Goal: Task Accomplishment & Management: Manage account settings

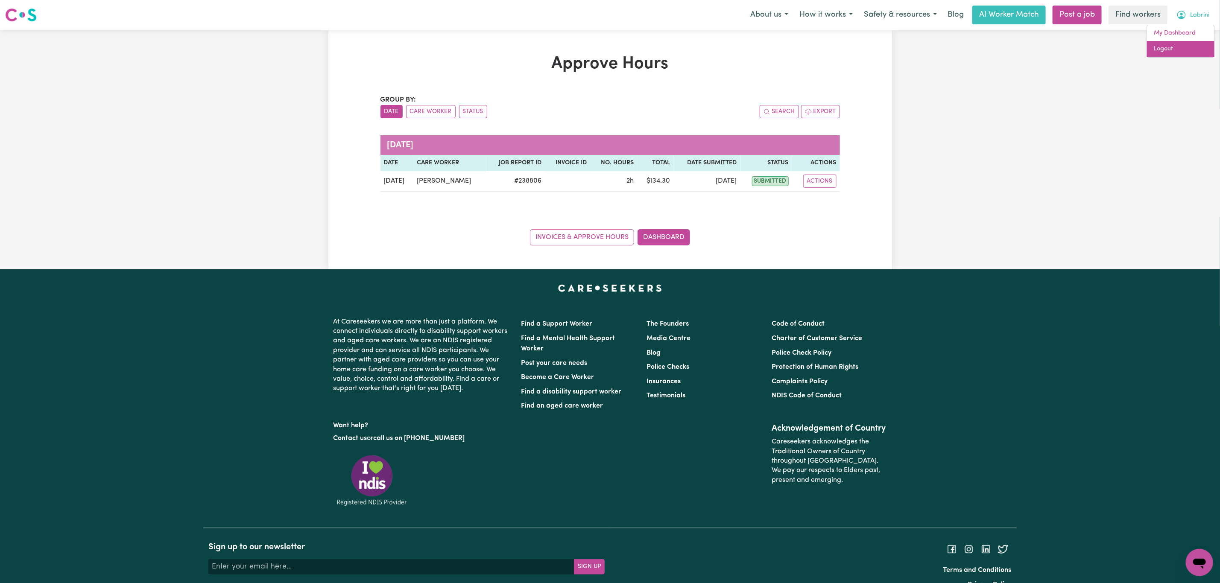
click at [1177, 48] on link "Logout" at bounding box center [1180, 49] width 67 height 16
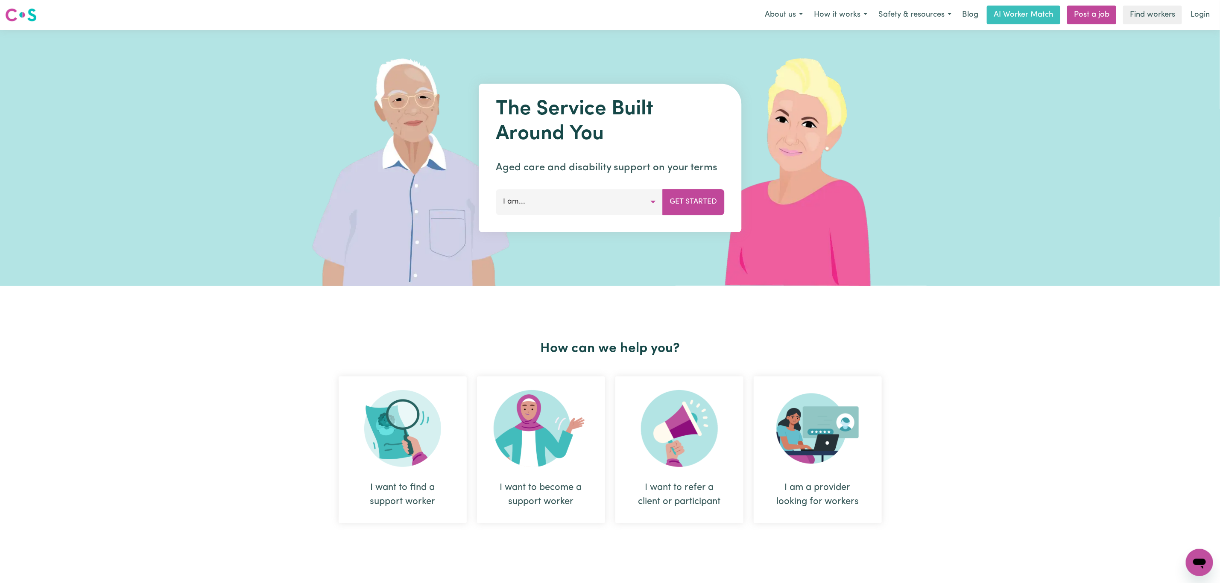
click at [1207, 28] on nav "Menu About us How it works Safety & resources Blog AI Worker Match Post a job F…" at bounding box center [610, 15] width 1220 height 30
click at [1195, 15] on link "Login" at bounding box center [1199, 15] width 29 height 19
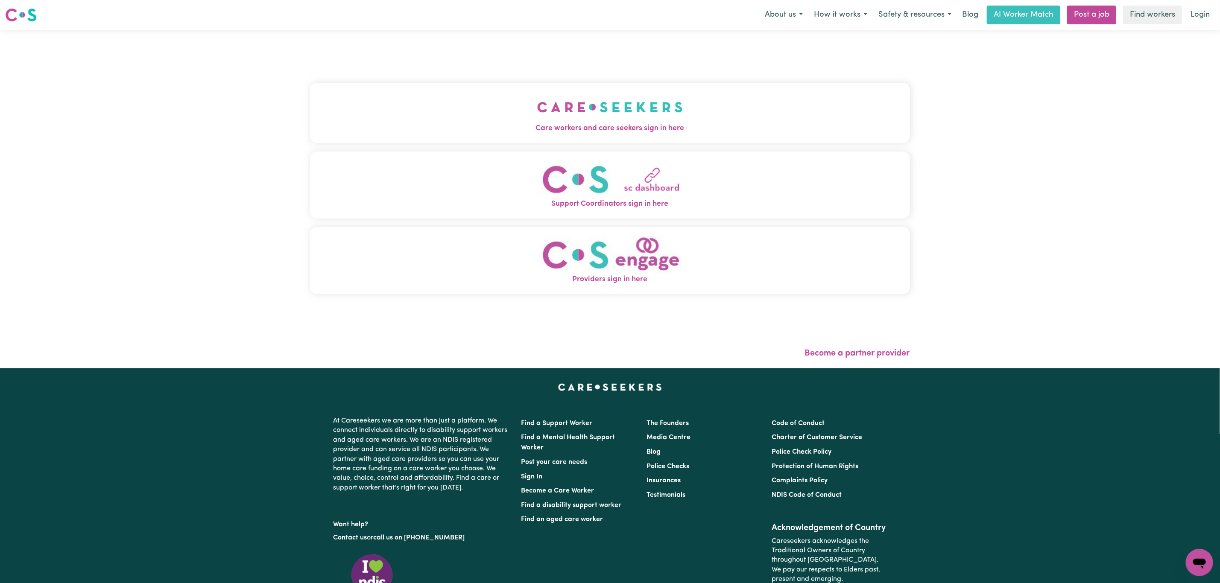
click at [636, 69] on div "Care workers and care seekers sign in here Support Coordinators sign in here Pr…" at bounding box center [610, 193] width 600 height 292
click at [595, 122] on img "Care workers and care seekers sign in here" at bounding box center [610, 107] width 146 height 32
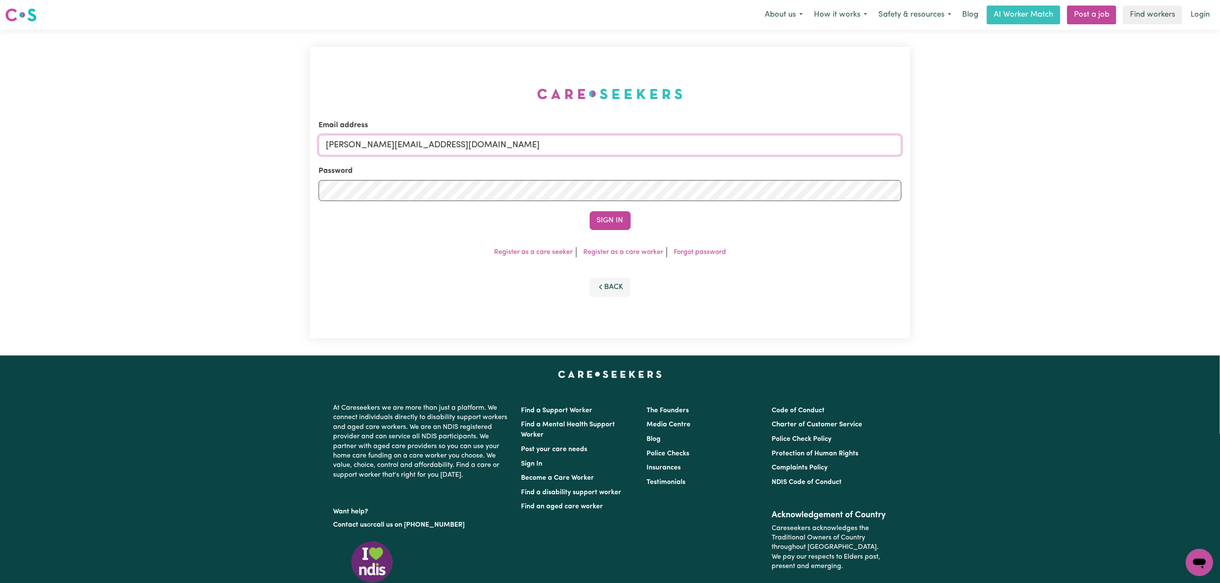
drag, startPoint x: 368, startPoint y: 138, endPoint x: 382, endPoint y: 144, distance: 15.1
click at [368, 138] on input "[PERSON_NAME][EMAIL_ADDRESS][DOMAIN_NAME]" at bounding box center [609, 145] width 583 height 20
drag, startPoint x: 369, startPoint y: 147, endPoint x: 619, endPoint y: 152, distance: 249.8
click at [619, 152] on input "[EMAIL_ADDRESS][PERSON_NAME][DOMAIN_NAME]" at bounding box center [609, 145] width 583 height 20
type input "[EMAIL_ADDRESS][DOMAIN_NAME]"
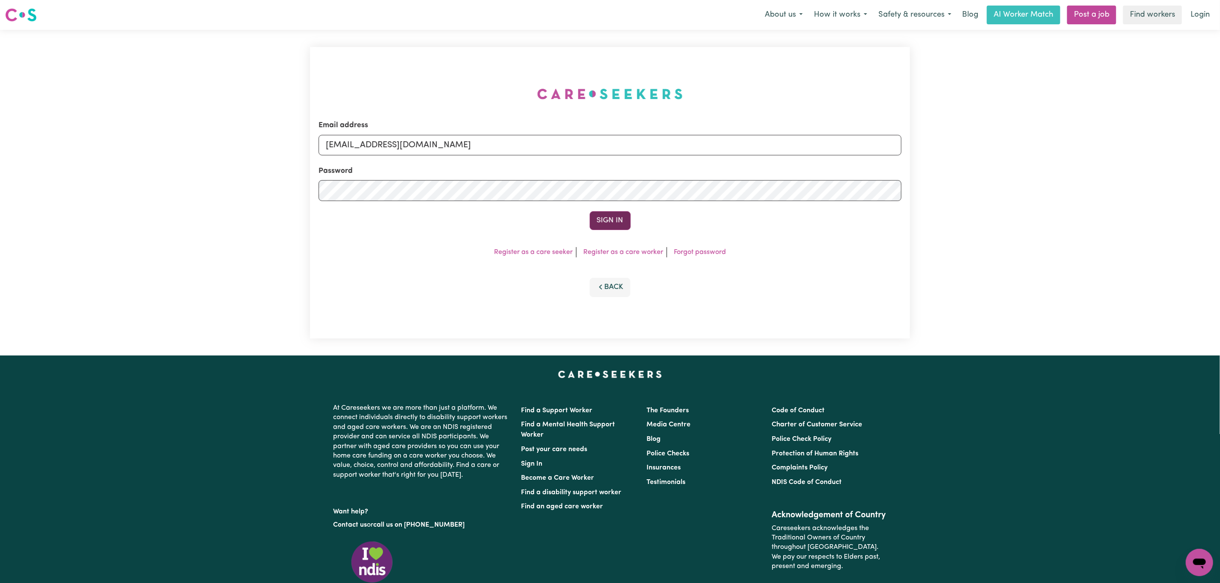
click at [615, 225] on button "Sign In" at bounding box center [610, 220] width 41 height 19
